Goal: Information Seeking & Learning: Find specific page/section

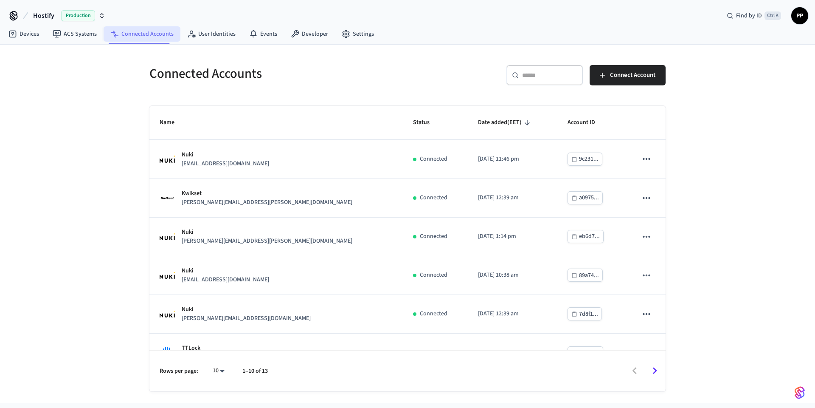
click at [152, 37] on link "Connected Accounts" at bounding box center [142, 33] width 77 height 15
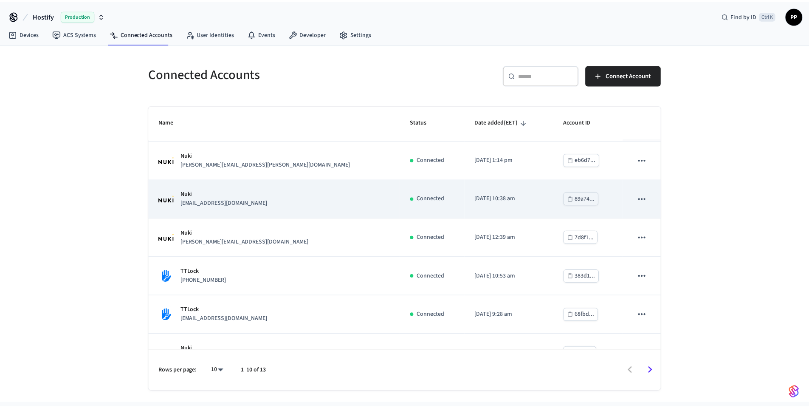
scroll to position [177, 0]
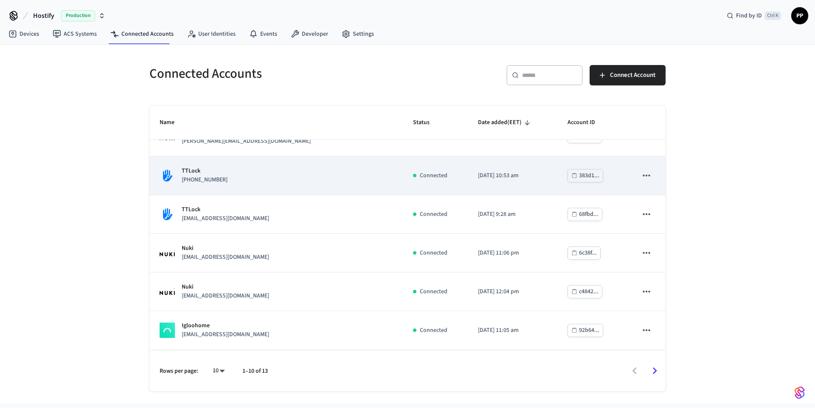
click at [232, 173] on div "TTLock [PHONE_NUMBER]" at bounding box center [276, 175] width 233 height 18
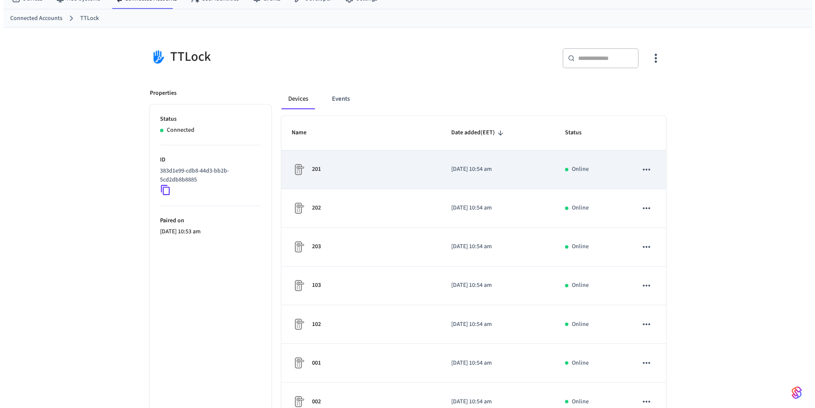
scroll to position [206, 0]
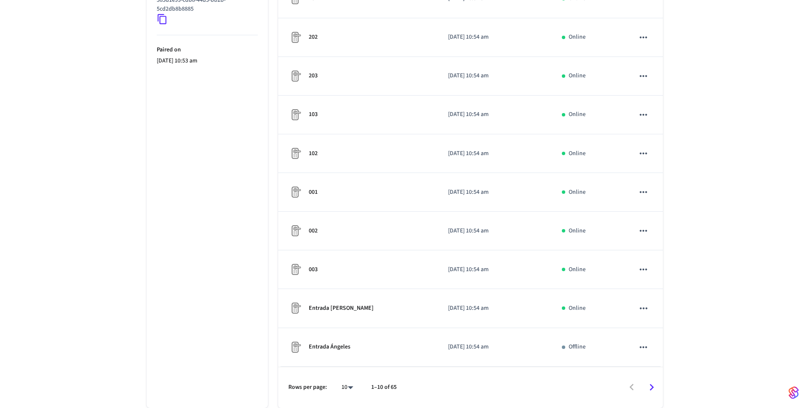
click at [347, 386] on body "Hostify Production Find by ID Ctrl K PP Devices ACS Systems Connected Accounts …" at bounding box center [404, 101] width 809 height 614
click at [347, 380] on li "All" at bounding box center [344, 383] width 23 height 23
type input "**"
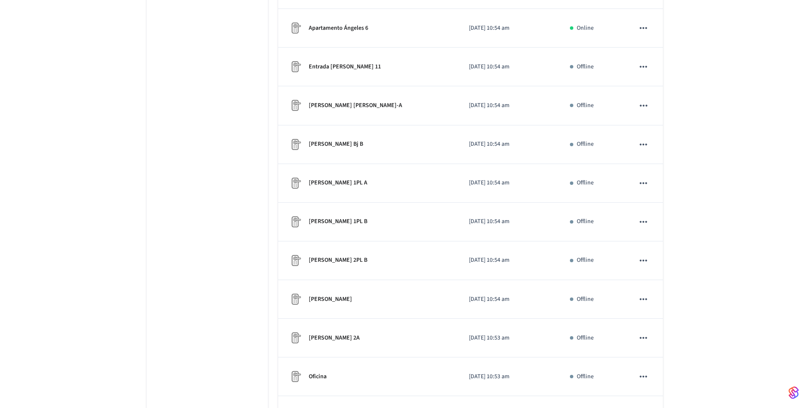
scroll to position [754, 0]
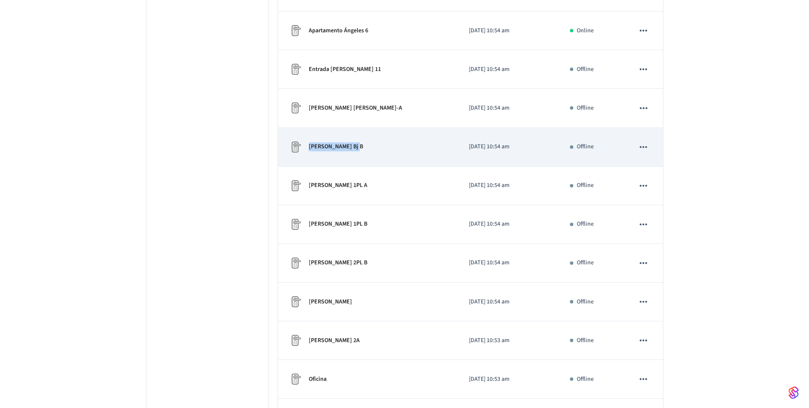
copy p "[PERSON_NAME]"
drag, startPoint x: 306, startPoint y: 149, endPoint x: 352, endPoint y: 148, distance: 46.3
click at [352, 148] on div "[PERSON_NAME] Bj B" at bounding box center [368, 147] width 160 height 14
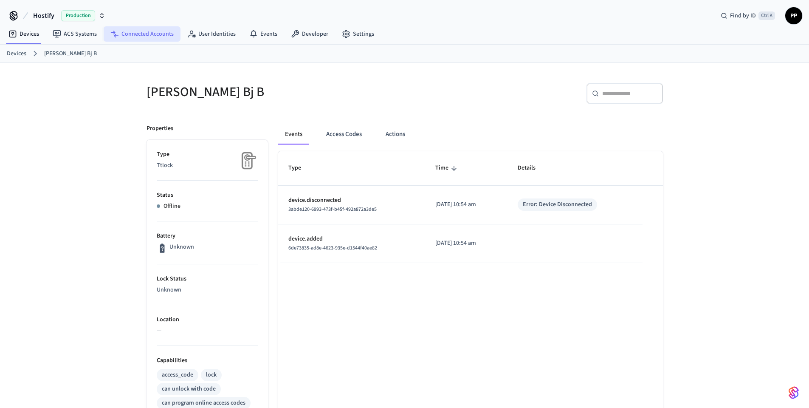
click at [132, 33] on link "Connected Accounts" at bounding box center [142, 33] width 77 height 15
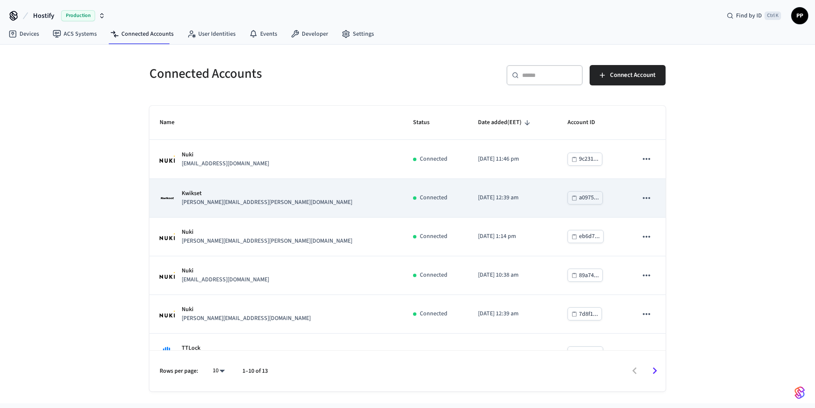
click at [257, 203] on div "Kwikset [PERSON_NAME][EMAIL_ADDRESS][PERSON_NAME][DOMAIN_NAME]" at bounding box center [276, 198] width 233 height 18
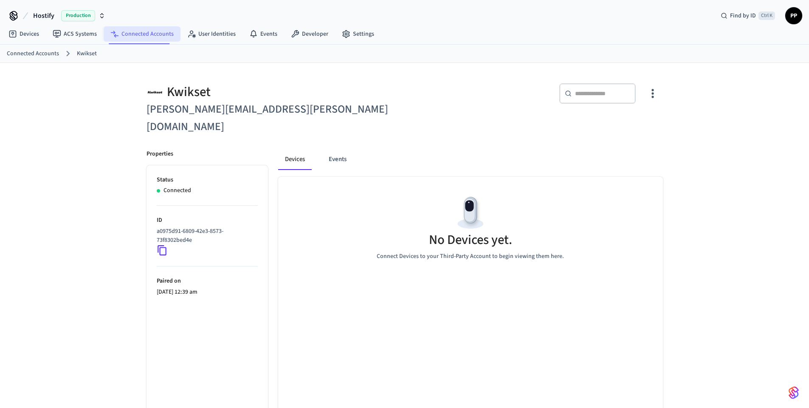
click at [154, 35] on link "Connected Accounts" at bounding box center [142, 33] width 77 height 15
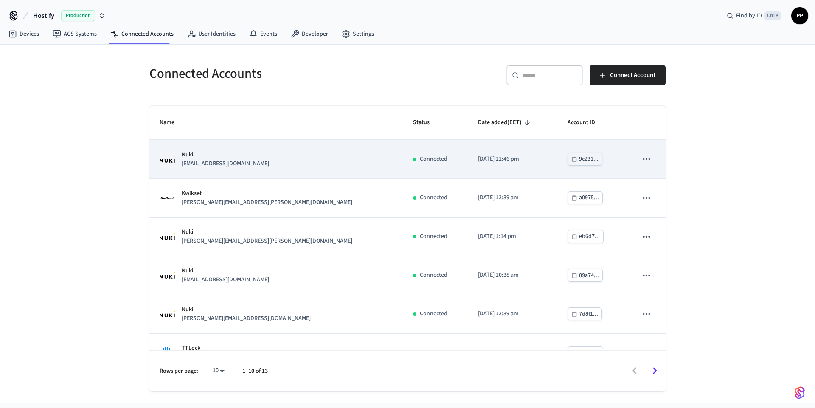
click at [236, 161] on p "[EMAIL_ADDRESS][DOMAIN_NAME]" at bounding box center [225, 163] width 87 height 9
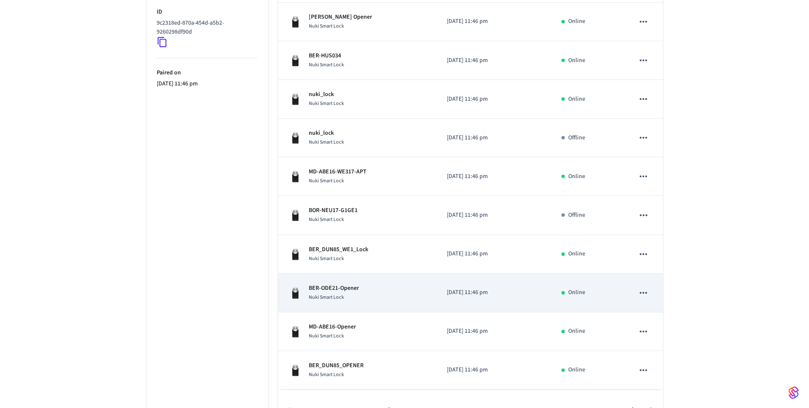
scroll to position [214, 0]
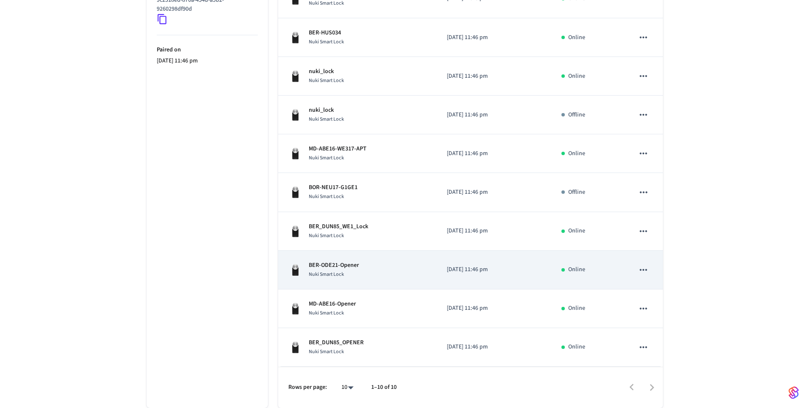
click at [369, 278] on div "BER-ODE21-Opener Nuki Smart Lock" at bounding box center [357, 270] width 138 height 18
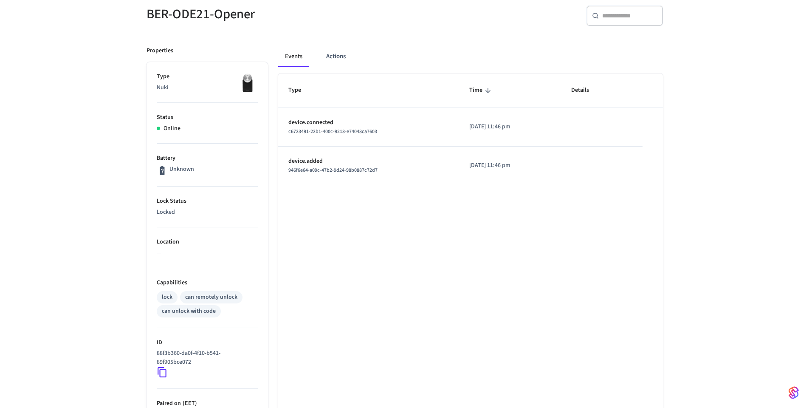
scroll to position [102, 0]
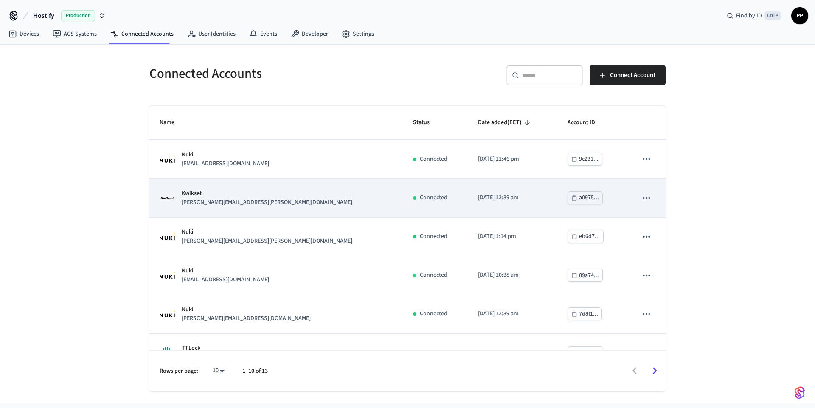
click at [266, 202] on div "Kwikset [PERSON_NAME][EMAIL_ADDRESS][PERSON_NAME][DOMAIN_NAME]" at bounding box center [276, 198] width 233 height 18
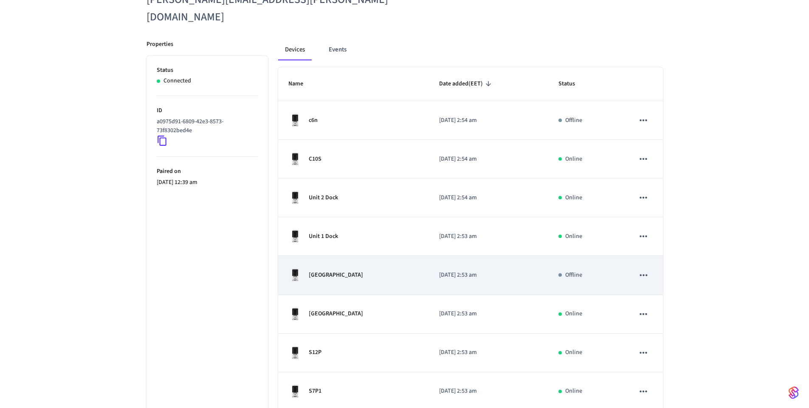
scroll to position [102, 0]
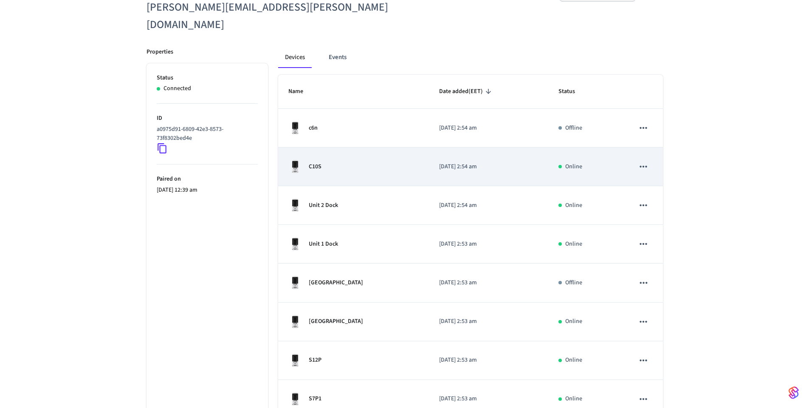
click at [368, 160] on div "C10S" at bounding box center [353, 167] width 131 height 14
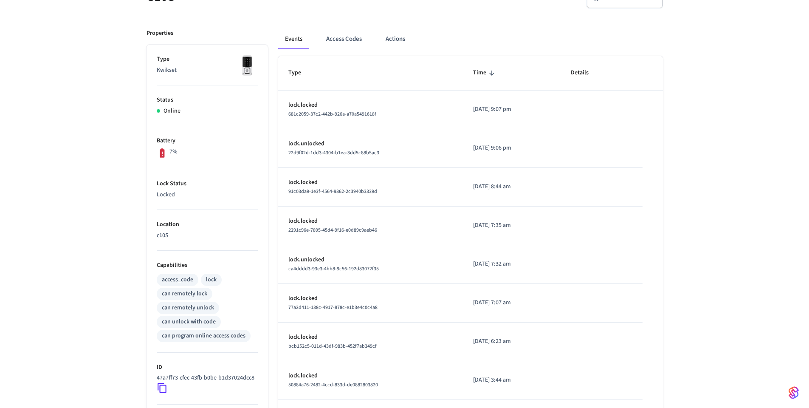
scroll to position [102, 0]
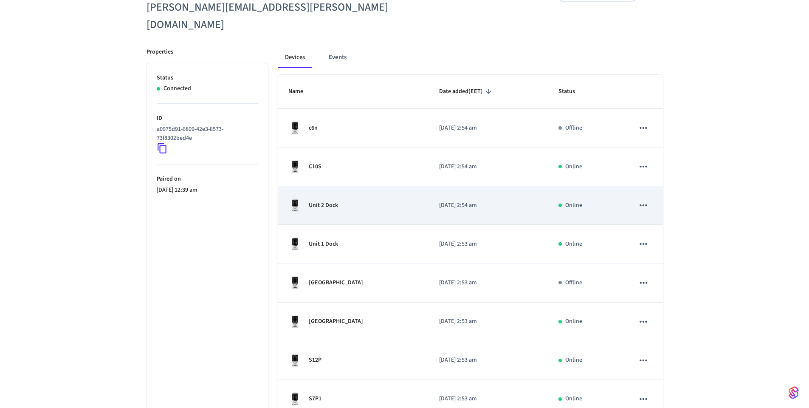
click at [353, 198] on div "Unit 2 Dock" at bounding box center [353, 205] width 131 height 14
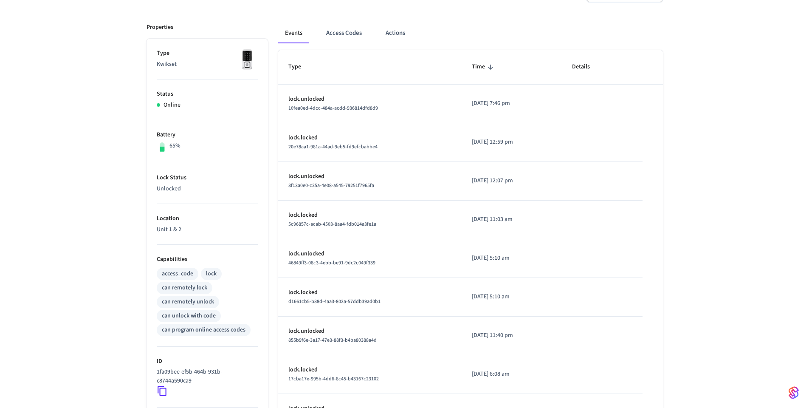
scroll to position [102, 0]
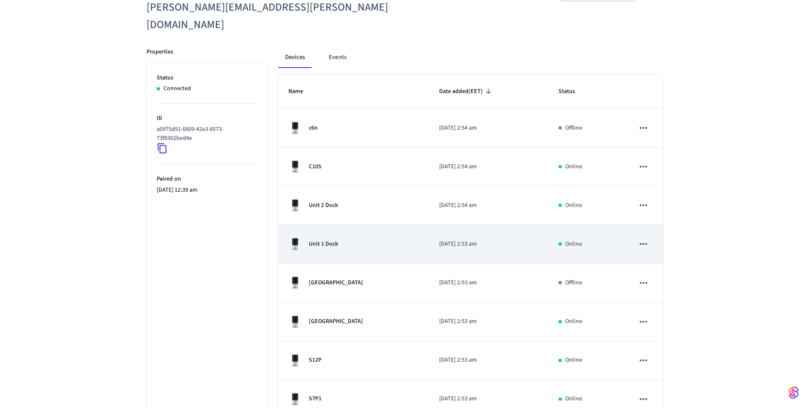
click at [359, 235] on td "Unit 1 Dock" at bounding box center [353, 244] width 151 height 39
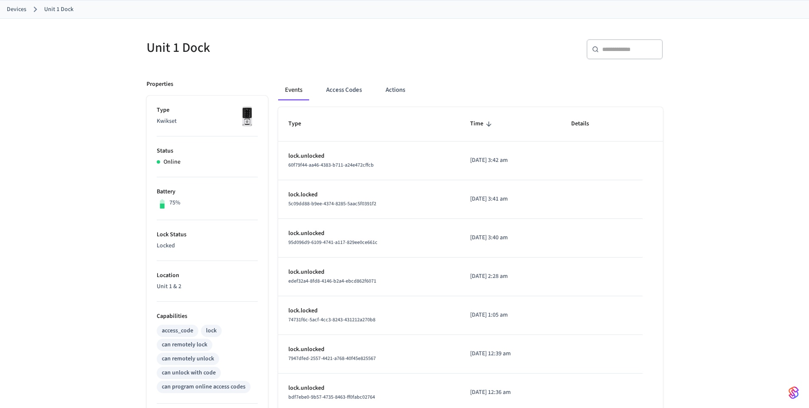
scroll to position [102, 0]
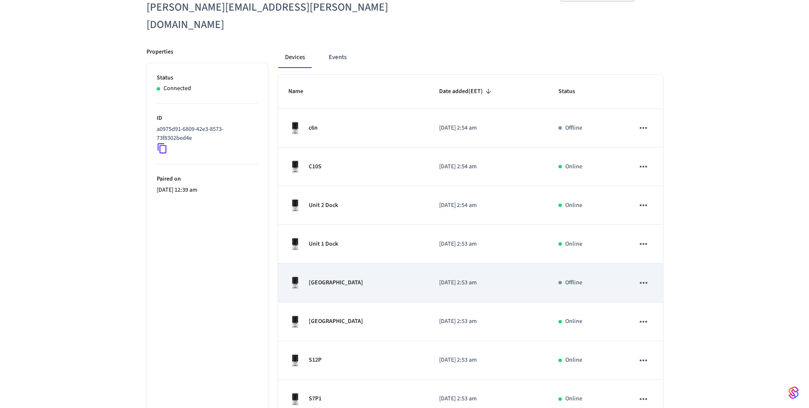
click at [361, 274] on td "[GEOGRAPHIC_DATA]" at bounding box center [353, 282] width 151 height 39
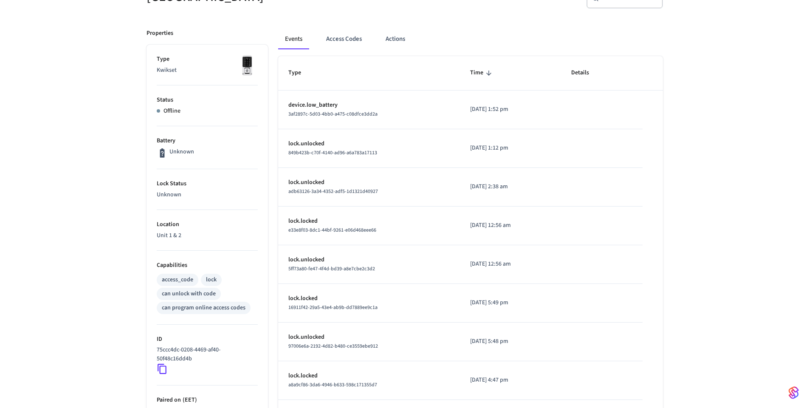
scroll to position [153, 0]
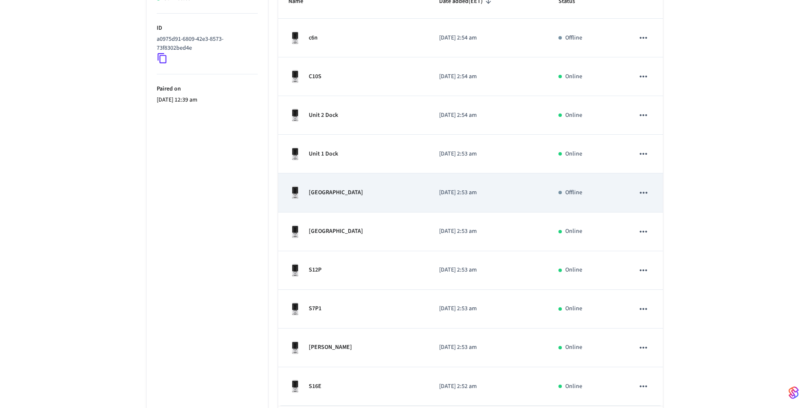
scroll to position [204, 0]
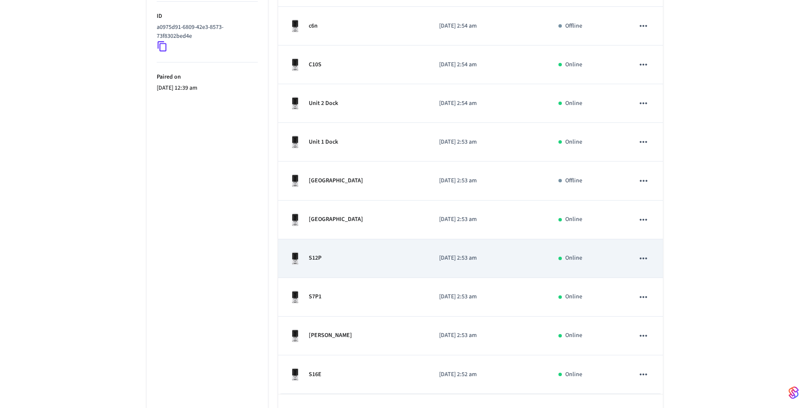
click at [369, 251] on div "S12P" at bounding box center [353, 258] width 131 height 14
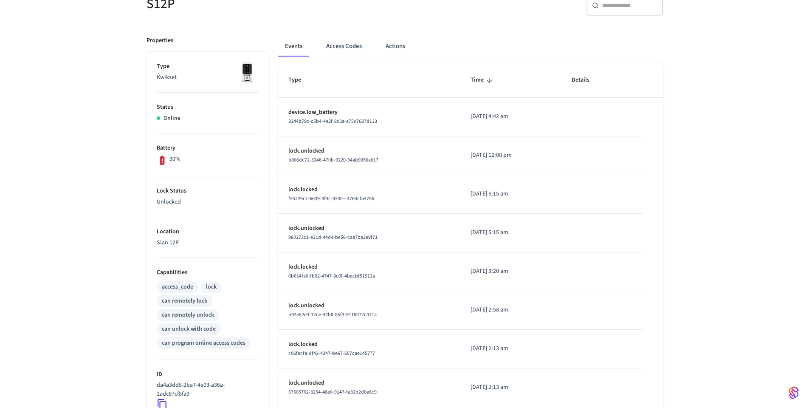
scroll to position [102, 0]
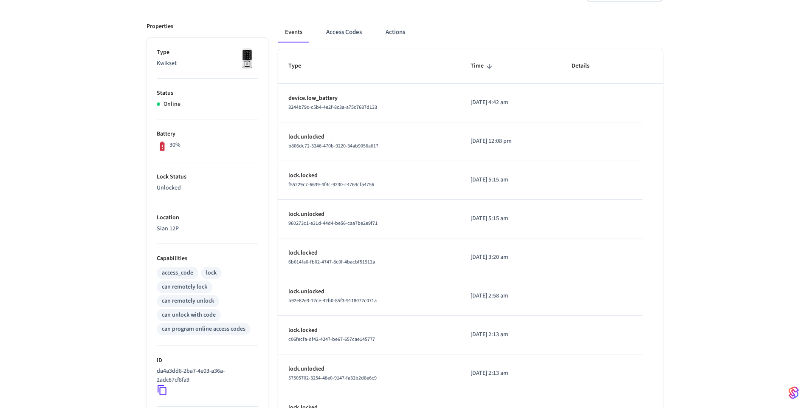
scroll to position [204, 0]
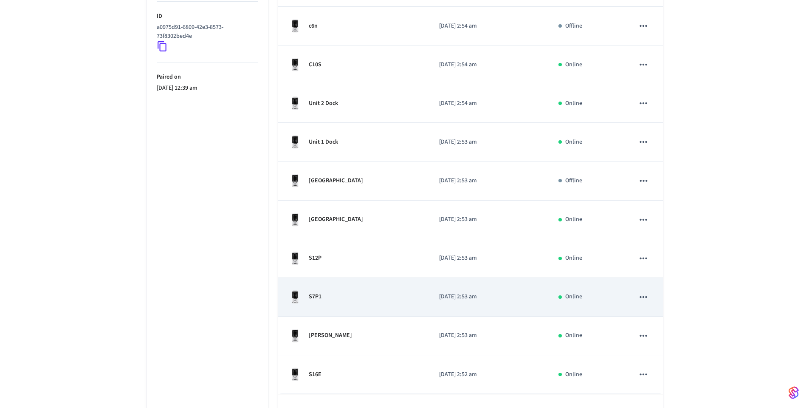
click at [364, 290] on div "S7P1" at bounding box center [353, 297] width 131 height 14
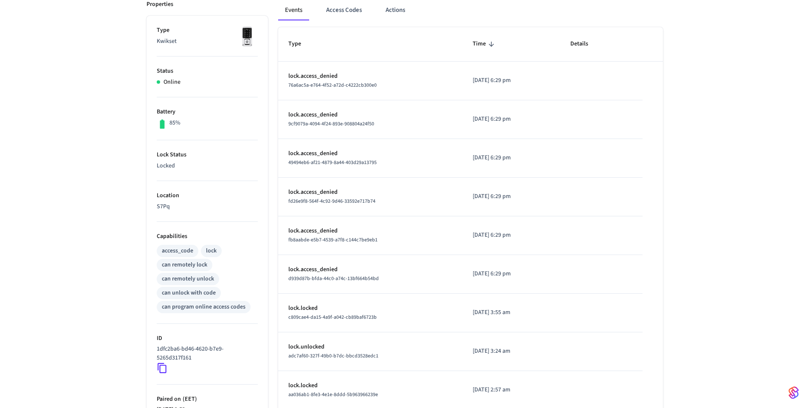
scroll to position [153, 0]
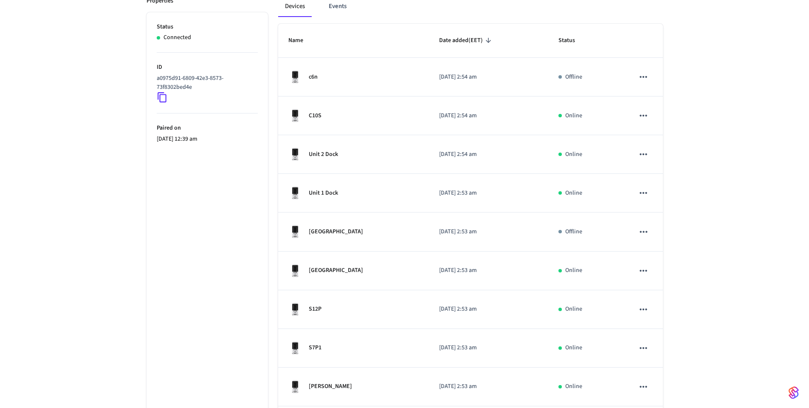
scroll to position [204, 0]
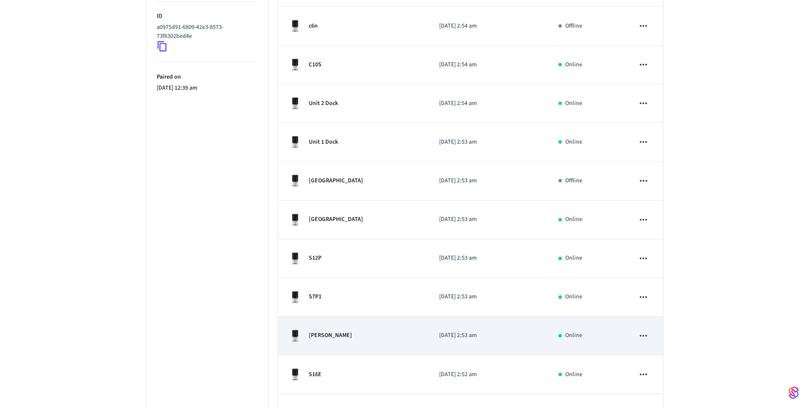
click at [357, 329] on div "[PERSON_NAME]" at bounding box center [353, 336] width 131 height 14
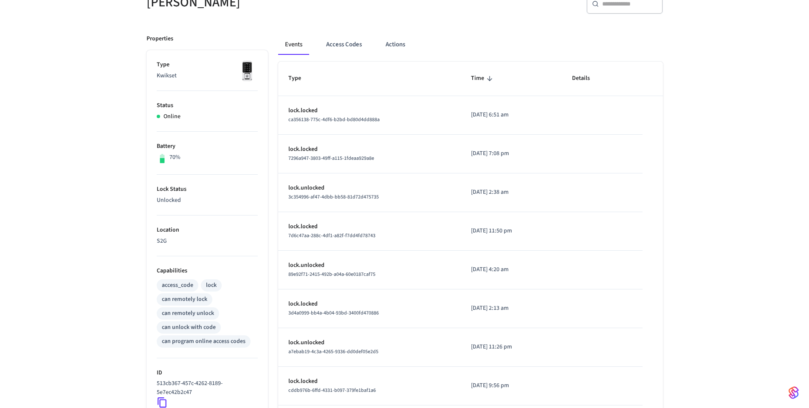
scroll to position [153, 0]
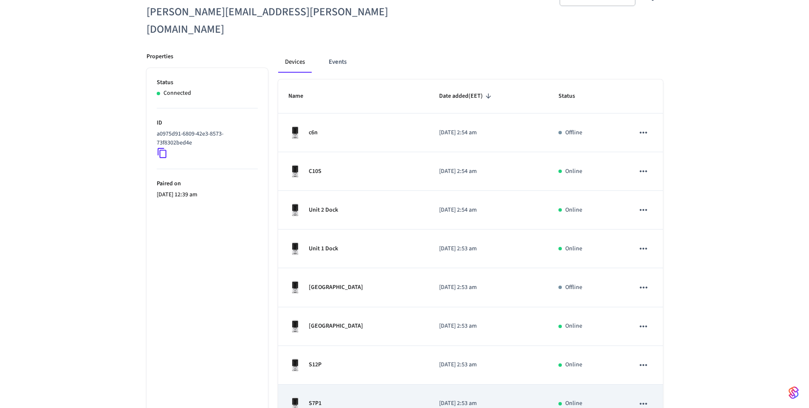
scroll to position [61, 0]
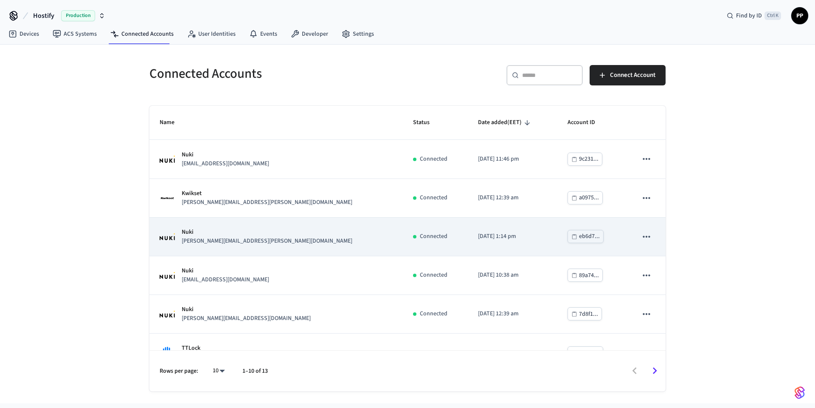
click at [242, 237] on div "[PERSON_NAME] [PERSON_NAME][EMAIL_ADDRESS][PERSON_NAME][DOMAIN_NAME]" at bounding box center [276, 237] width 233 height 18
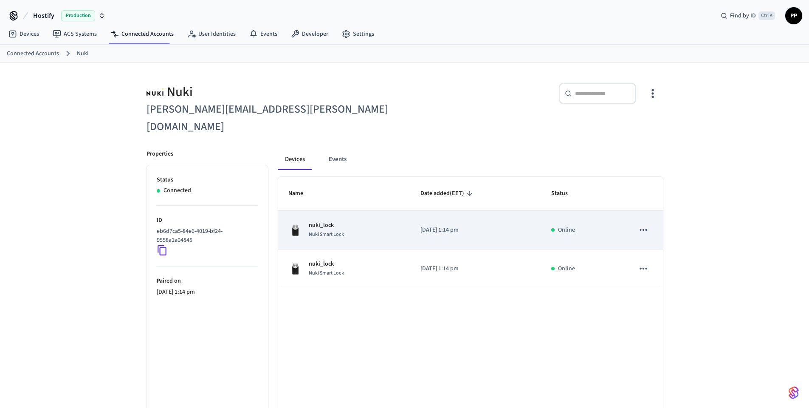
click at [355, 221] on div "nuki_lock Nuki Smart Lock" at bounding box center [344, 230] width 112 height 18
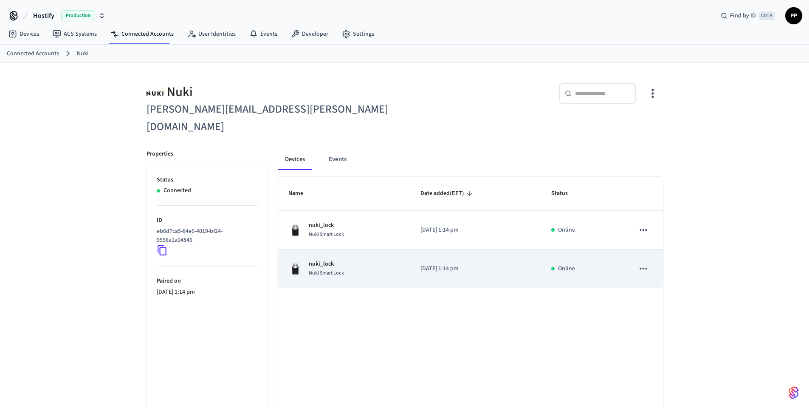
click at [356, 259] on div "nuki_lock Nuki Smart Lock" at bounding box center [344, 268] width 112 height 18
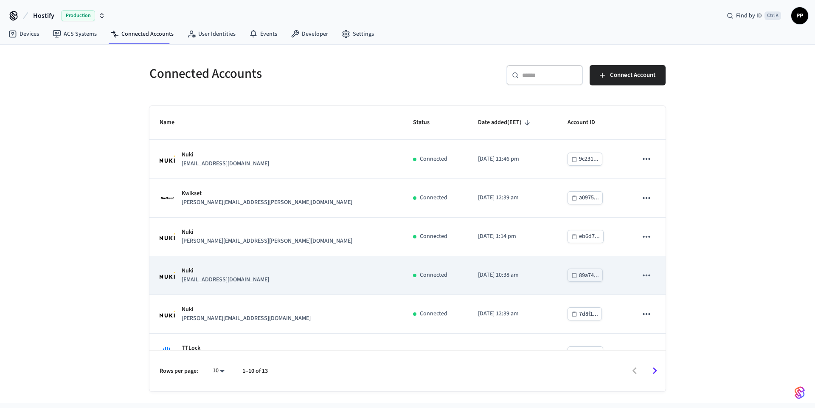
click at [267, 282] on p "[EMAIL_ADDRESS][DOMAIN_NAME]" at bounding box center [225, 279] width 87 height 9
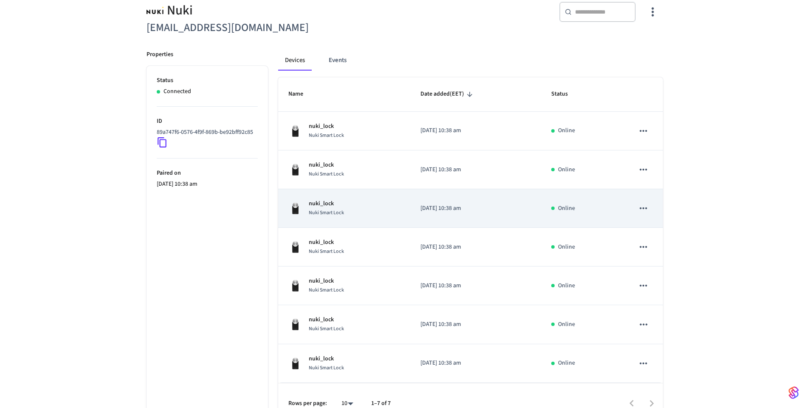
scroll to position [98, 0]
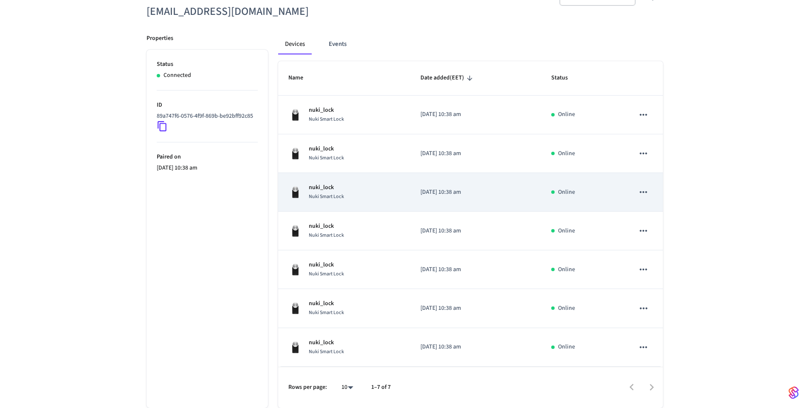
click at [344, 190] on div "nuki_lock Nuki Smart Lock" at bounding box center [344, 192] width 112 height 18
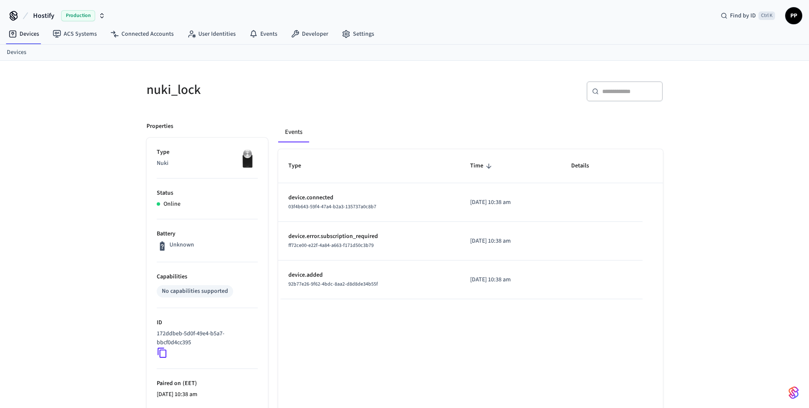
scroll to position [98, 0]
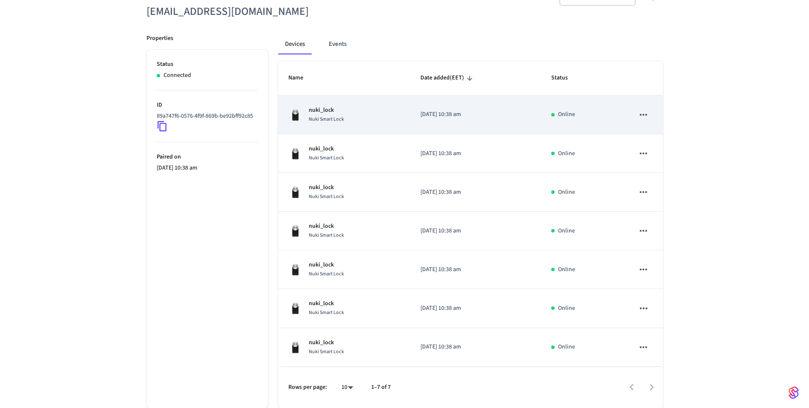
click at [336, 117] on span "Nuki Smart Lock" at bounding box center [326, 119] width 35 height 7
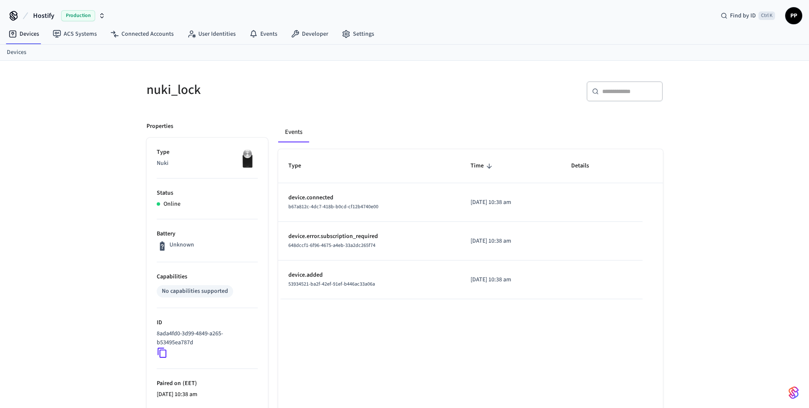
scroll to position [98, 0]
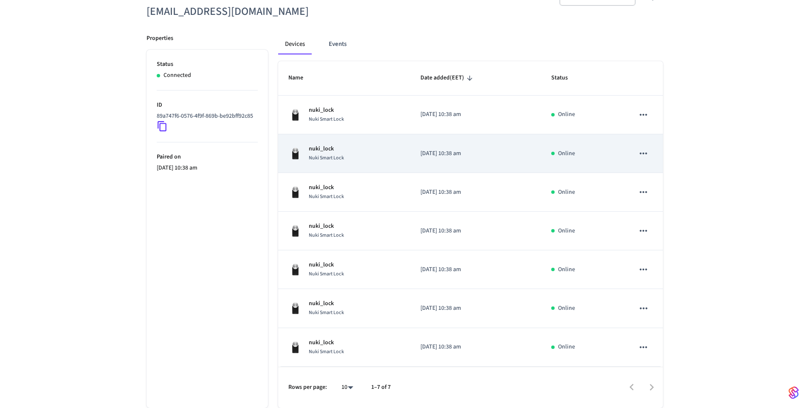
click at [355, 159] on div "nuki_lock Nuki Smart Lock" at bounding box center [344, 153] width 112 height 18
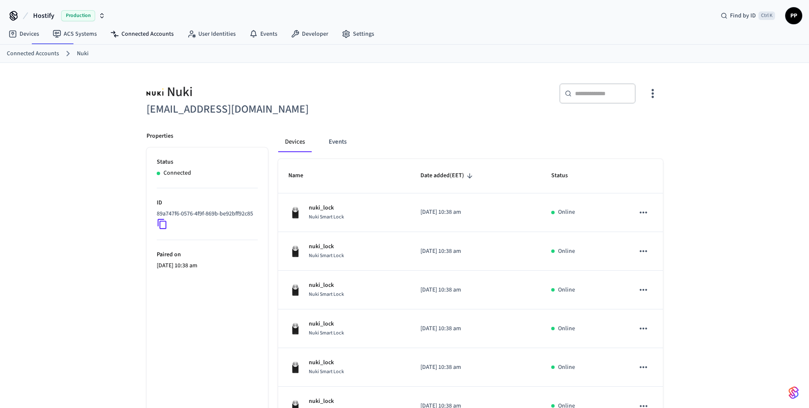
scroll to position [98, 0]
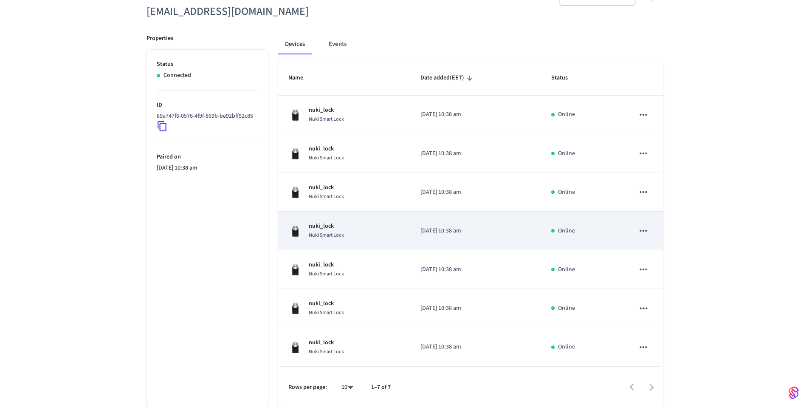
click at [349, 235] on div "nuki_lock Nuki Smart Lock" at bounding box center [344, 231] width 112 height 18
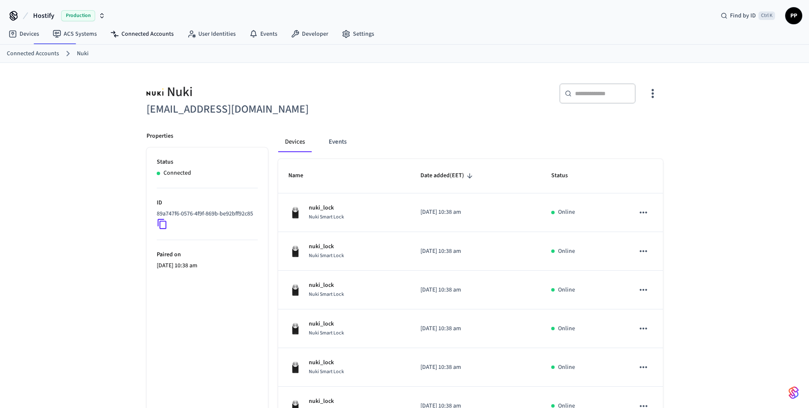
scroll to position [98, 0]
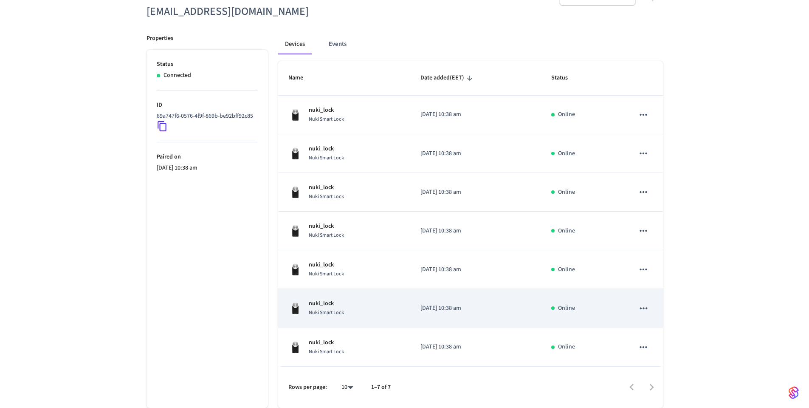
click at [365, 312] on div "nuki_lock Nuki Smart Lock" at bounding box center [344, 308] width 112 height 18
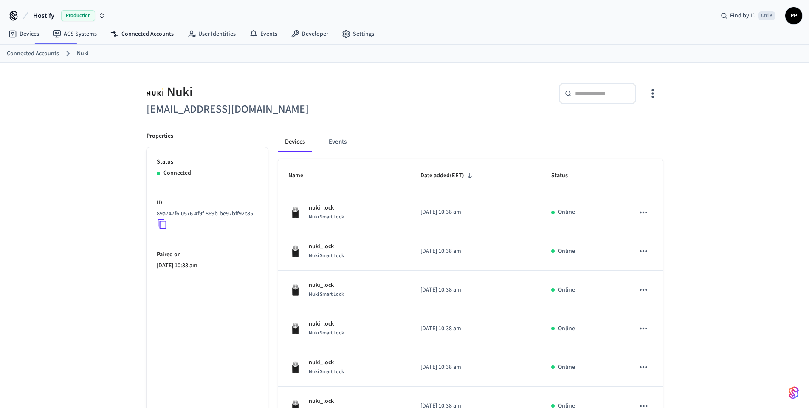
scroll to position [98, 0]
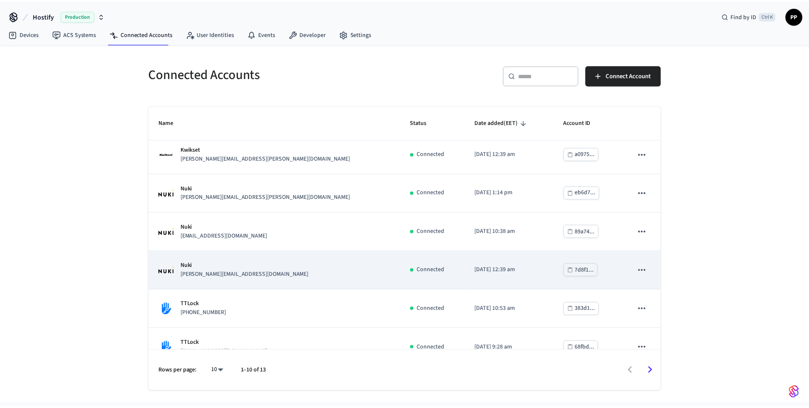
scroll to position [51, 0]
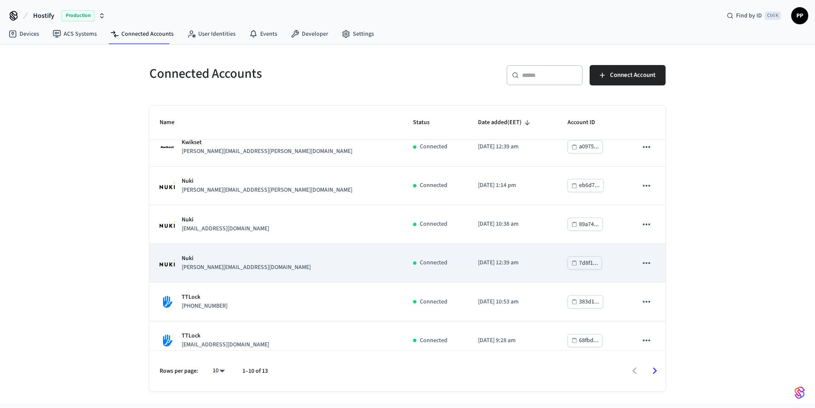
click at [245, 263] on div "Nuki [EMAIL_ADDRESS][DOMAIN_NAME]" at bounding box center [276, 263] width 233 height 18
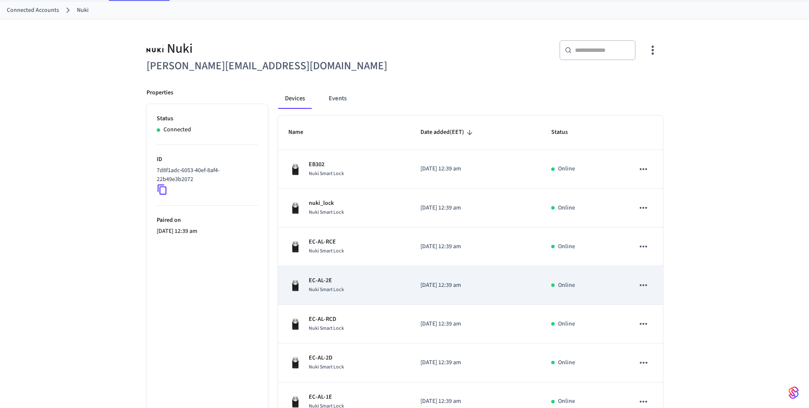
scroll to position [51, 0]
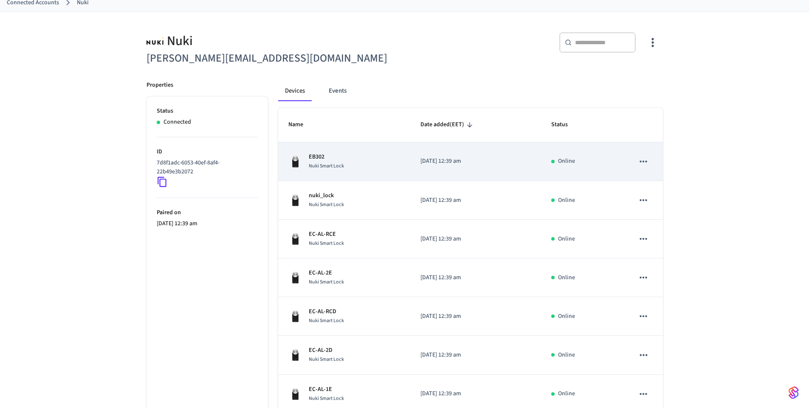
click at [363, 162] on div "EB302 Nuki Smart Lock" at bounding box center [344, 161] width 112 height 18
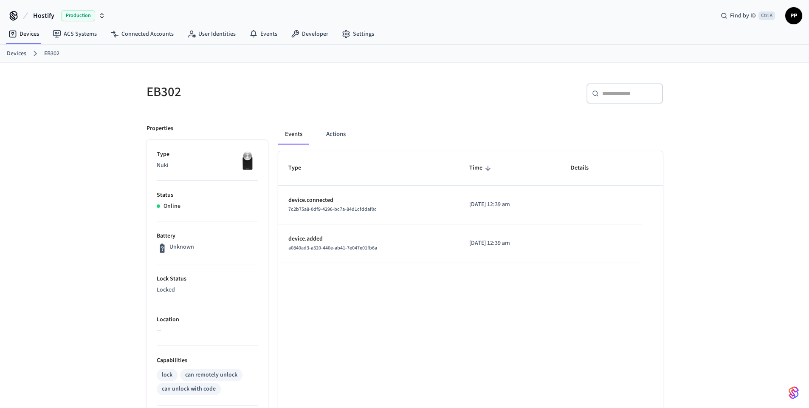
scroll to position [51, 0]
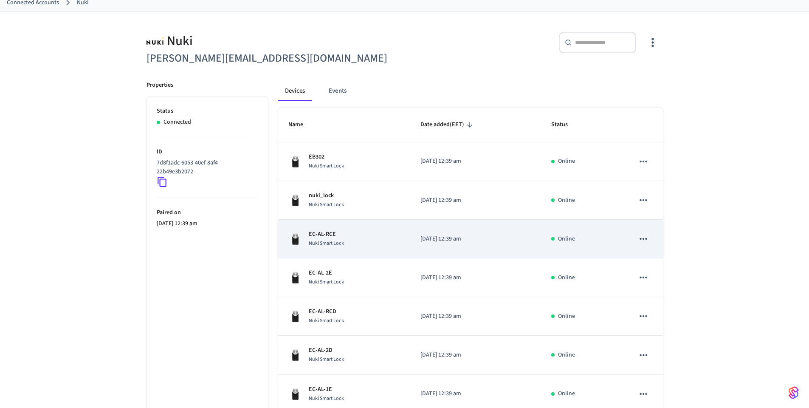
click at [360, 229] on td "EC-AL-RCE Nuki Smart Lock" at bounding box center [344, 239] width 132 height 39
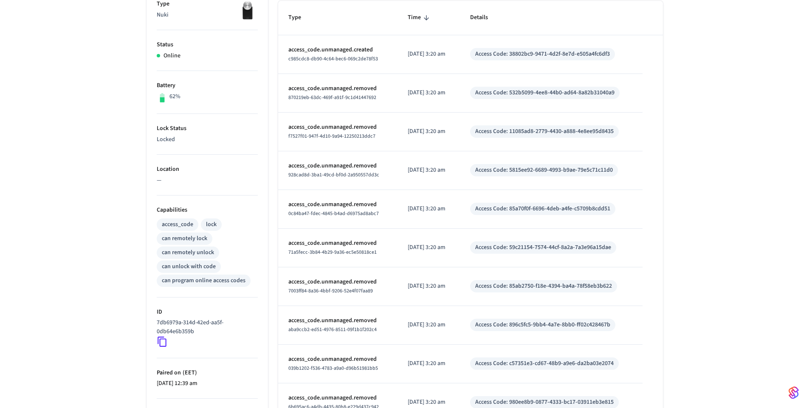
scroll to position [153, 0]
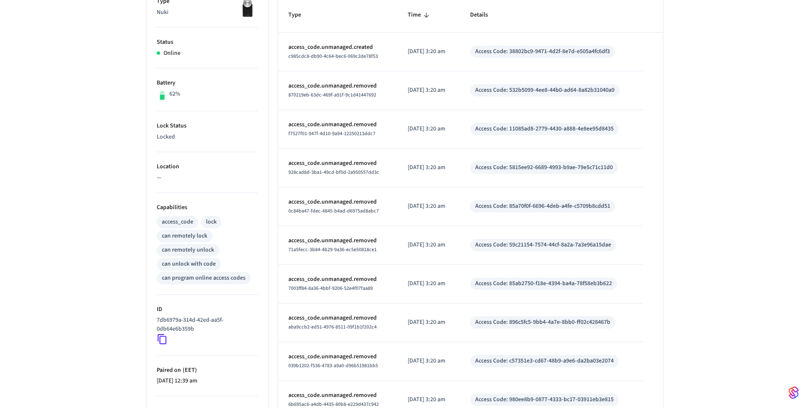
scroll to position [51, 0]
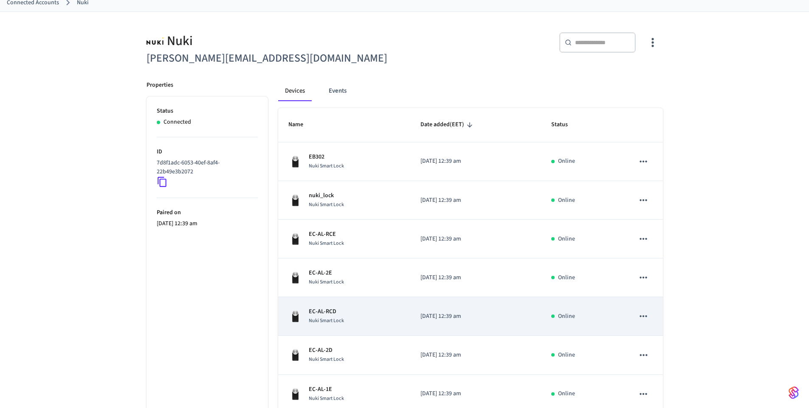
click at [348, 317] on div "EC-AL-RCD Nuki Smart Lock" at bounding box center [344, 316] width 112 height 18
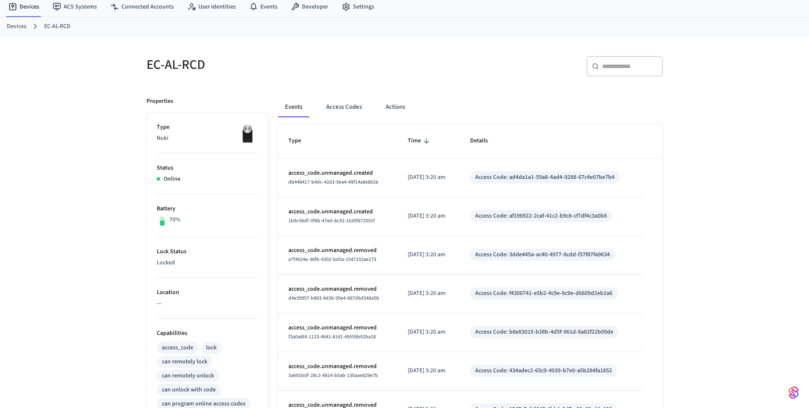
scroll to position [102, 0]
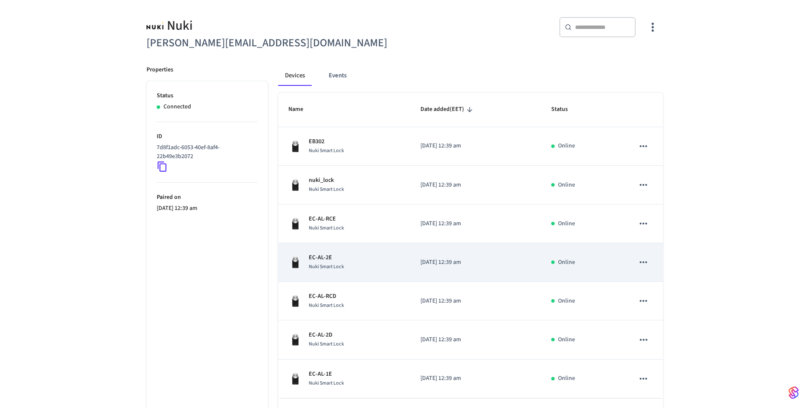
scroll to position [98, 0]
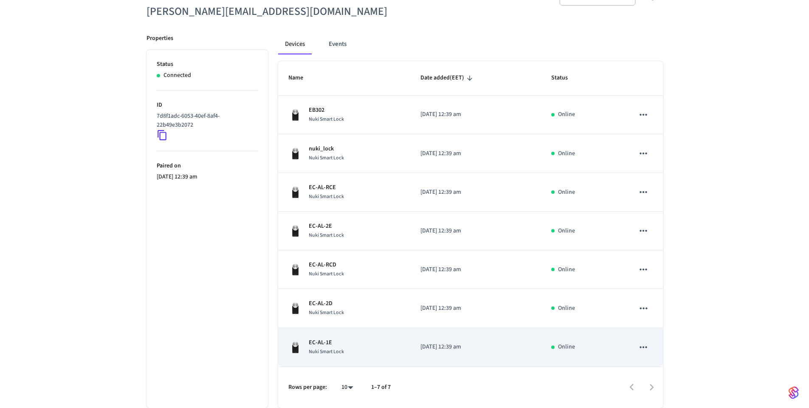
click at [369, 340] on div "EC-AL-1E Nuki Smart Lock" at bounding box center [344, 347] width 112 height 18
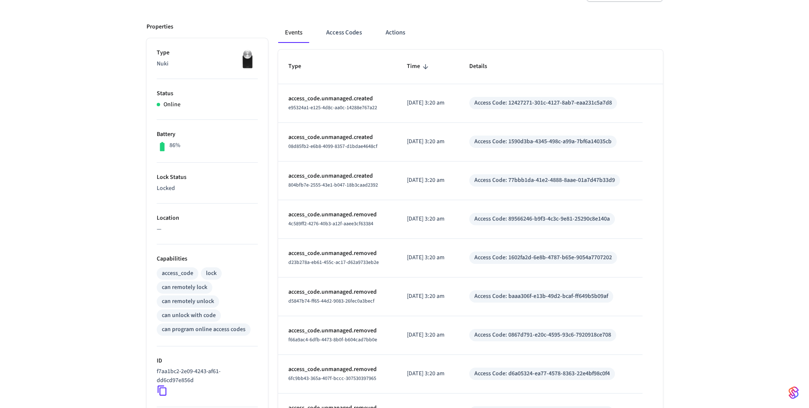
scroll to position [102, 0]
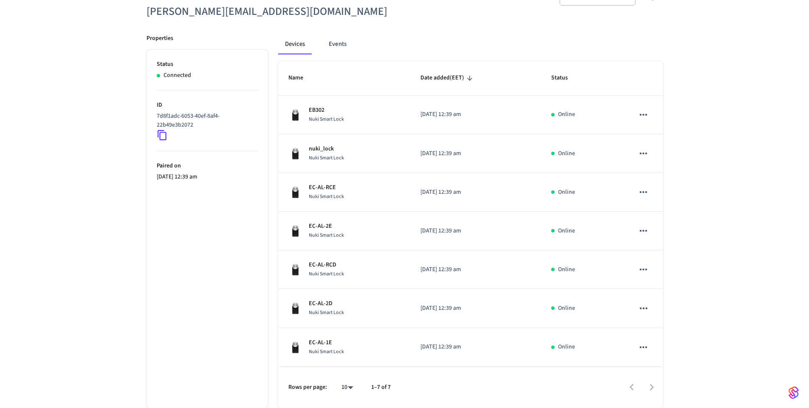
click at [37, 248] on div "Nuki [EMAIL_ADDRESS][DOMAIN_NAME] ​ ​ Properties Status Connected ID 7d8f1adc-6…" at bounding box center [404, 186] width 809 height 443
